Goal: Task Accomplishment & Management: Manage account settings

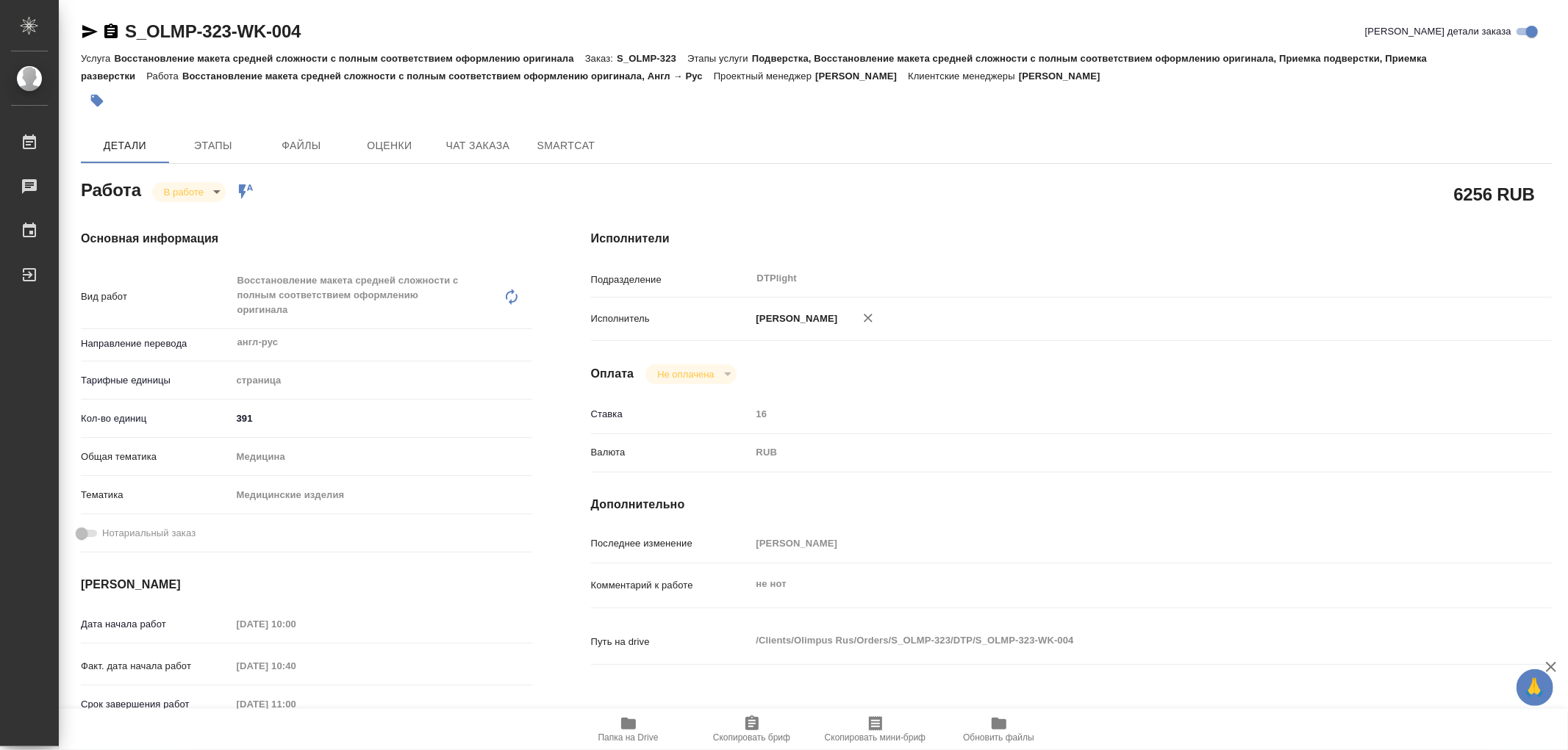
click at [552, 196] on div "Работа В работе inProgress Работа включена в последовательность" at bounding box center [307, 194] width 511 height 95
click at [630, 722] on icon "button" at bounding box center [629, 724] width 15 height 12
click at [211, 192] on body "🙏 .cls-1 fill:#fff; AWATERA [PERSON_NAME] Работы 0 Чаты График Выйти S_OLMP-323…" at bounding box center [784, 375] width 1568 height 750
click at [200, 215] on button "Выполнен" at bounding box center [190, 216] width 54 height 17
type textarea "x"
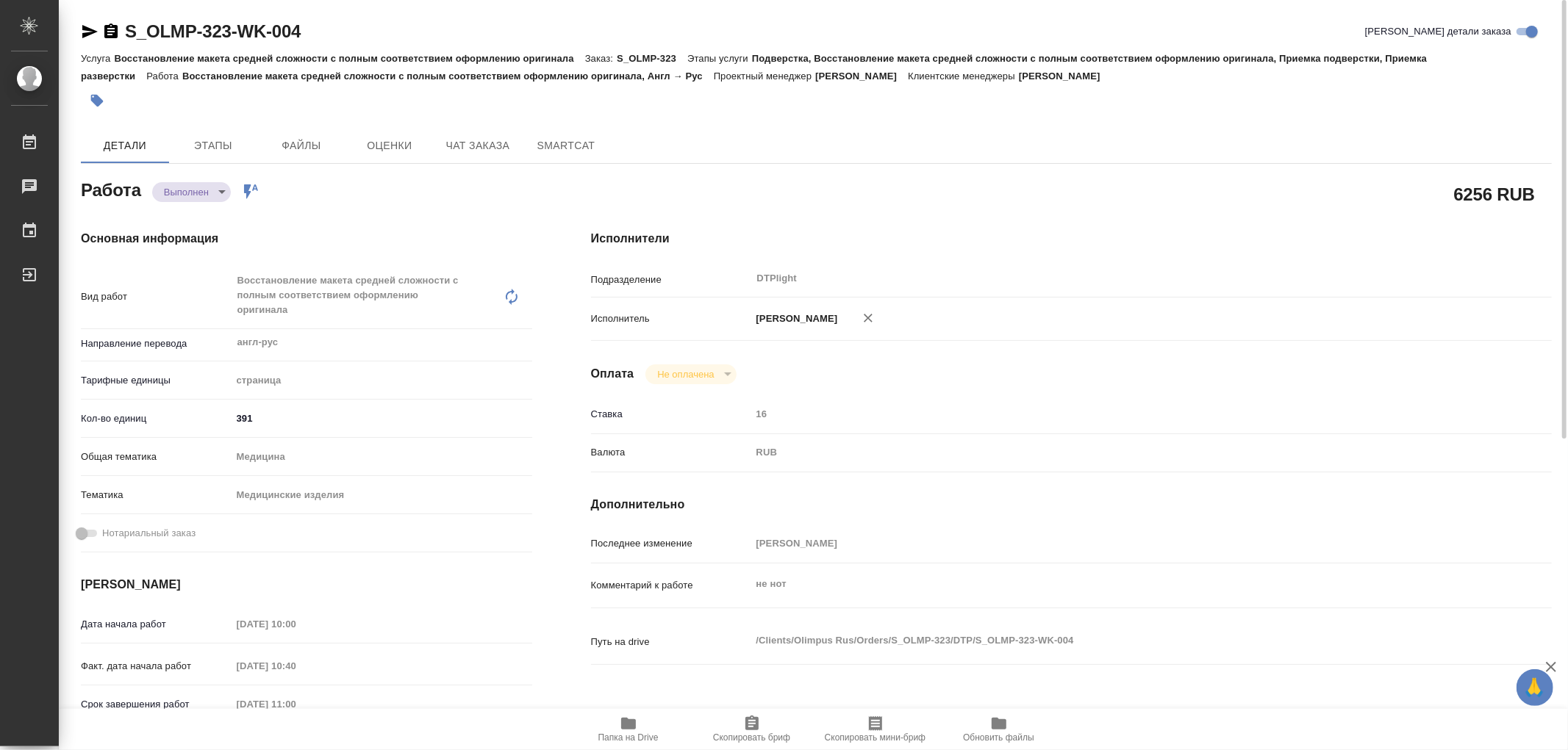
type textarea "x"
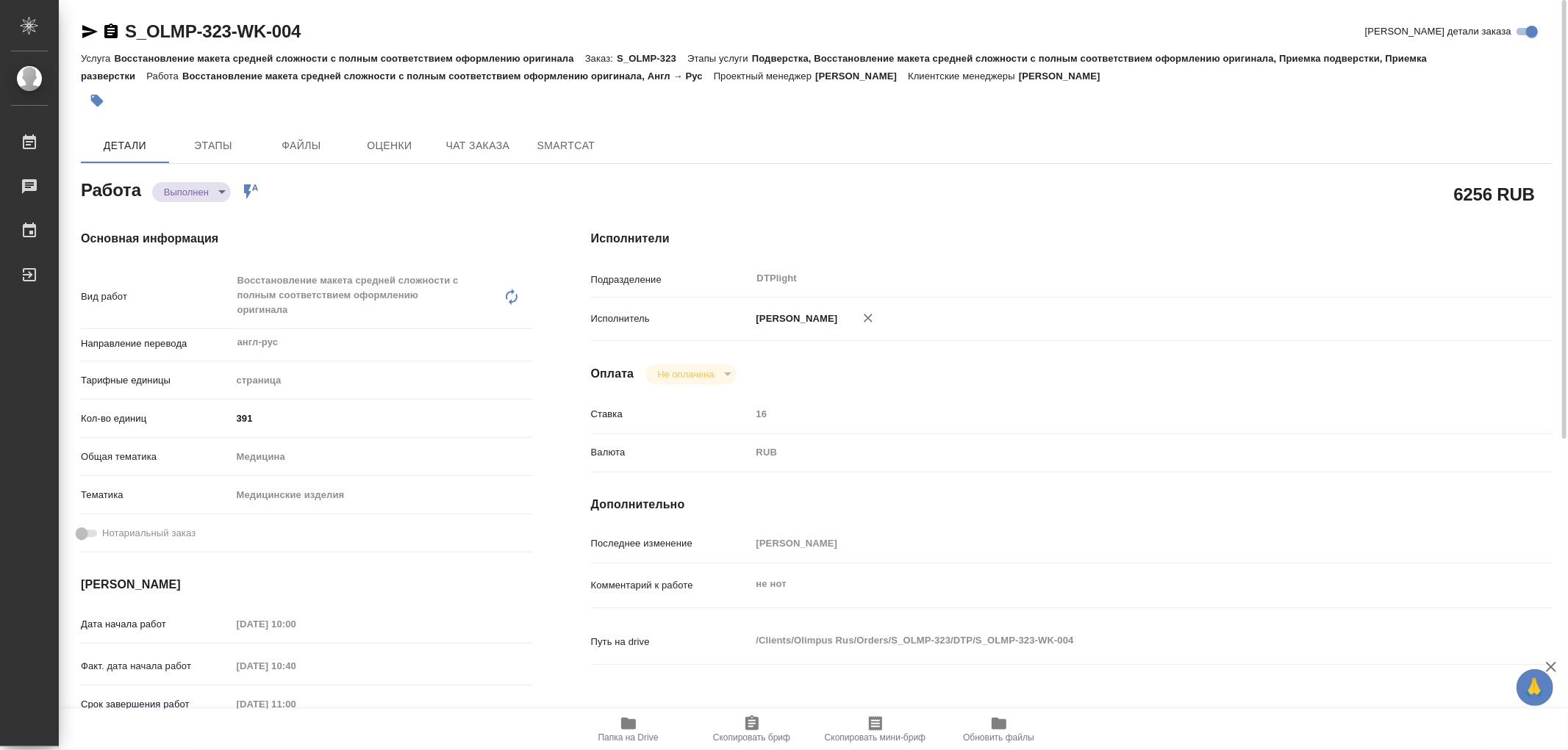
type textarea "x"
